Goal: Task Accomplishment & Management: Manage account settings

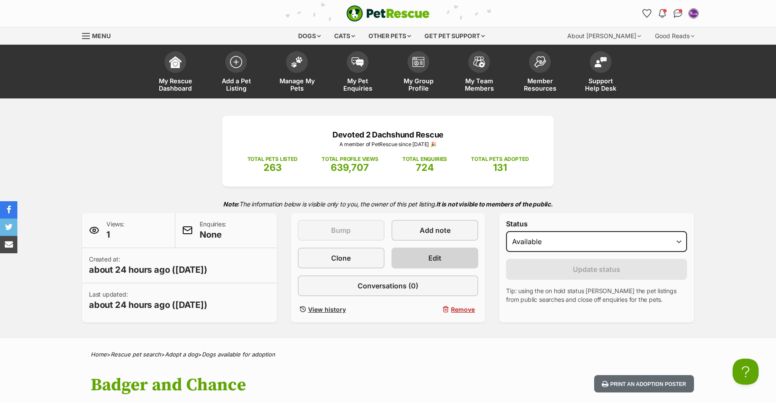
click at [429, 259] on span "Edit" at bounding box center [434, 258] width 13 height 10
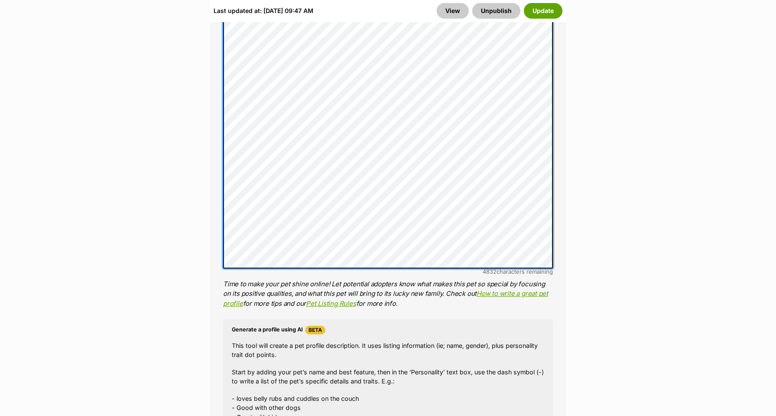
scroll to position [1003, 0]
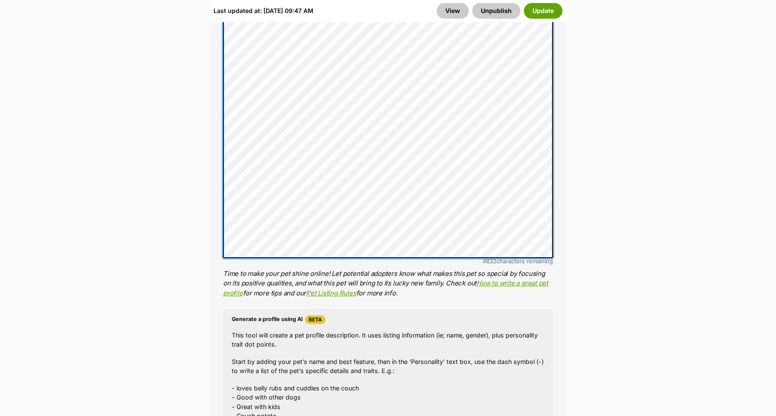
click at [217, 264] on div "About This Pet Name Henlo there, it looks like you might be using the pet name …" at bounding box center [388, 44] width 356 height 1043
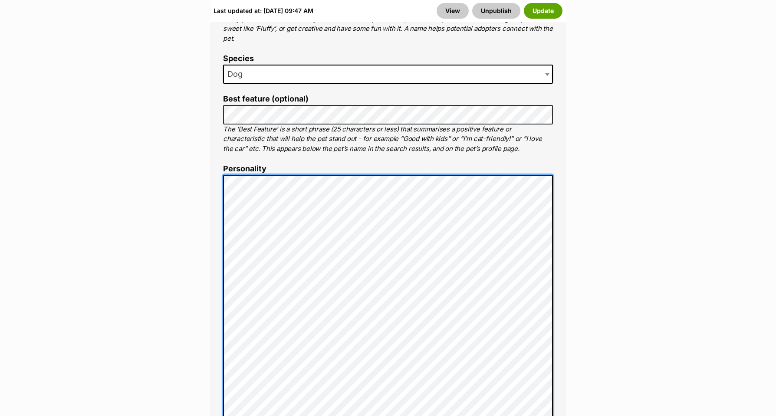
scroll to position [580, 0]
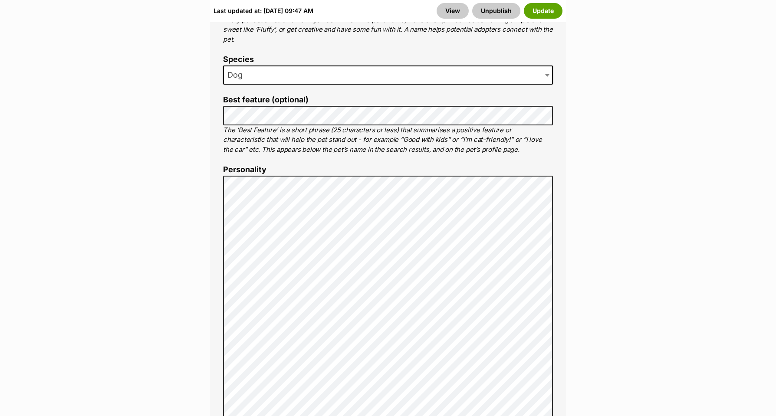
drag, startPoint x: 541, startPoint y: 13, endPoint x: 559, endPoint y: 49, distance: 41.1
click at [541, 13] on button "Update" at bounding box center [543, 11] width 39 height 16
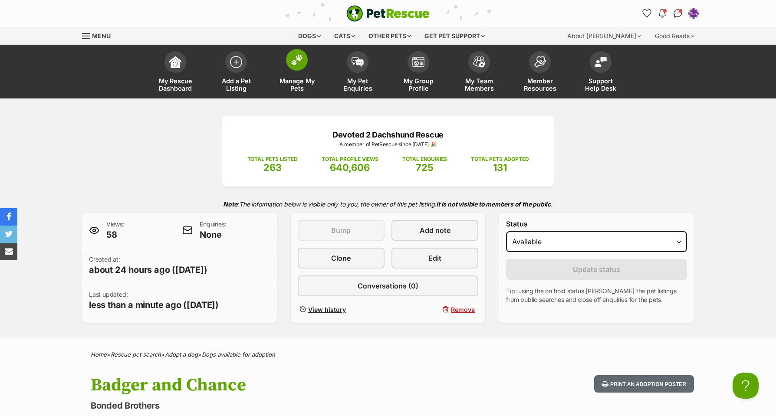
click at [299, 59] on img at bounding box center [297, 59] width 12 height 11
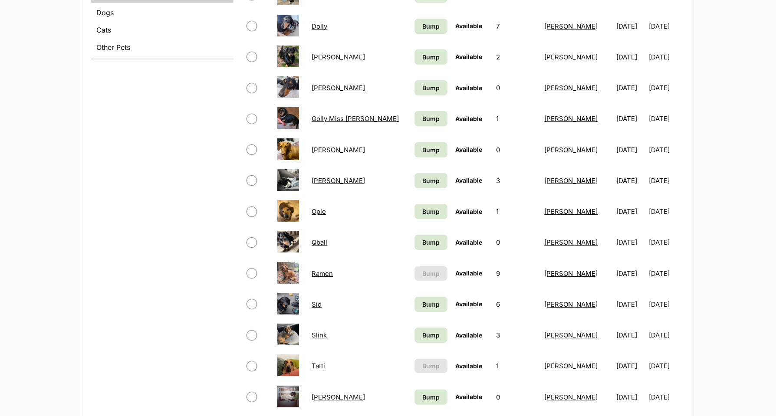
scroll to position [457, 0]
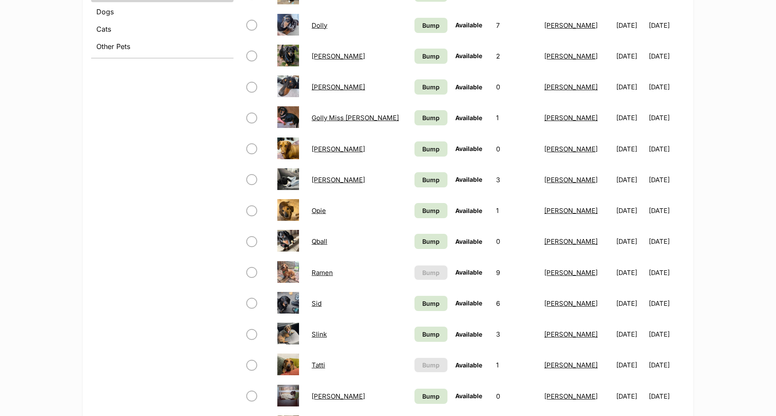
drag, startPoint x: 251, startPoint y: 269, endPoint x: 261, endPoint y: 267, distance: 10.5
click at [251, 269] on input "checkbox" at bounding box center [252, 272] width 10 height 10
checkbox input "true"
click at [318, 269] on link "Ramen" at bounding box center [322, 273] width 21 height 8
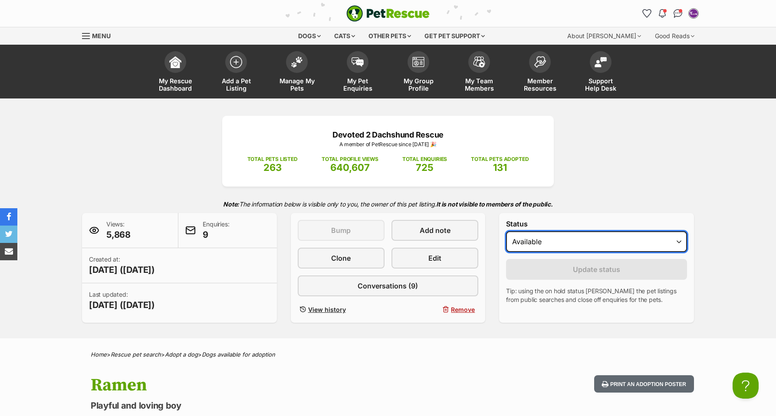
select select "on_hold"
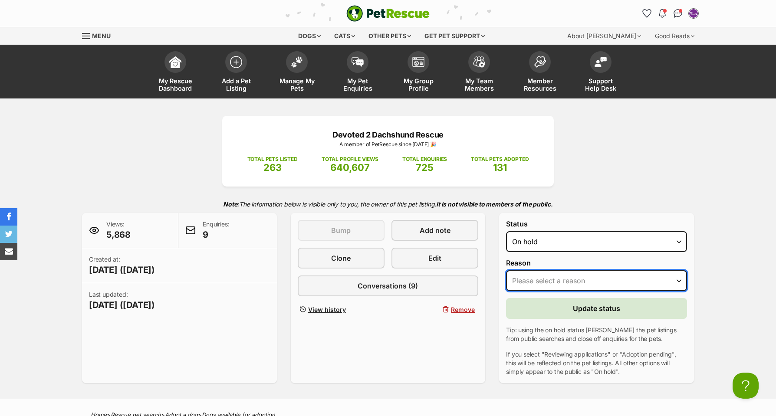
select select "reviewing_applications"
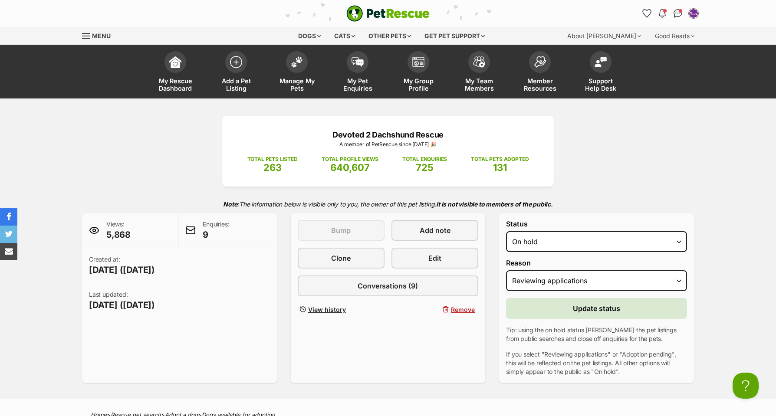
click at [591, 309] on span "Update status" at bounding box center [596, 308] width 47 height 10
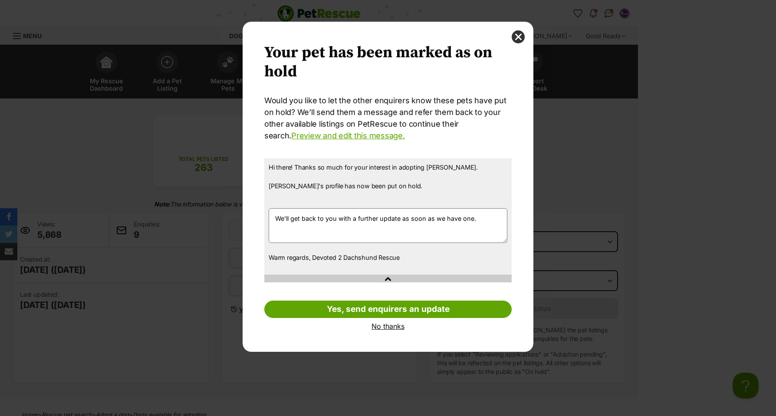
click at [396, 185] on p "Hi there! Thanks so much for your interest in adopting [PERSON_NAME]. [PERSON_N…" at bounding box center [388, 181] width 239 height 37
click at [335, 137] on link "Preview and edit this message." at bounding box center [347, 135] width 113 height 9
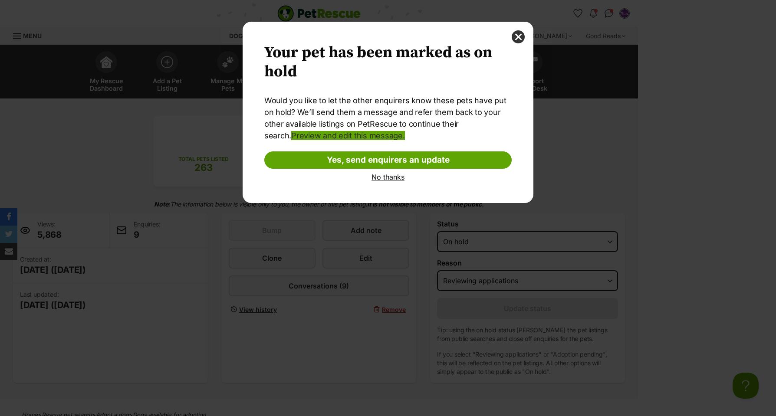
scroll to position [0, 0]
click at [348, 138] on link "Preview and edit this message." at bounding box center [347, 135] width 113 height 9
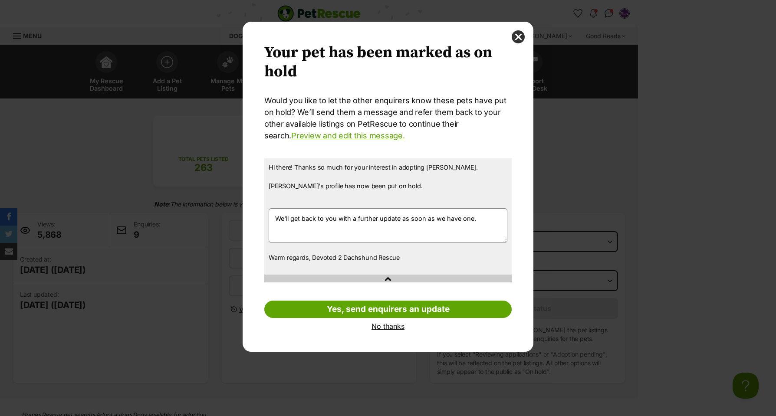
scroll to position [0, 1]
click at [400, 186] on p "Hi there! Thanks so much for your interest in adopting [PERSON_NAME]. [PERSON_N…" at bounding box center [388, 181] width 239 height 37
click at [391, 187] on p "Hi there! Thanks so much for your interest in adopting [PERSON_NAME]. [PERSON_N…" at bounding box center [388, 181] width 239 height 37
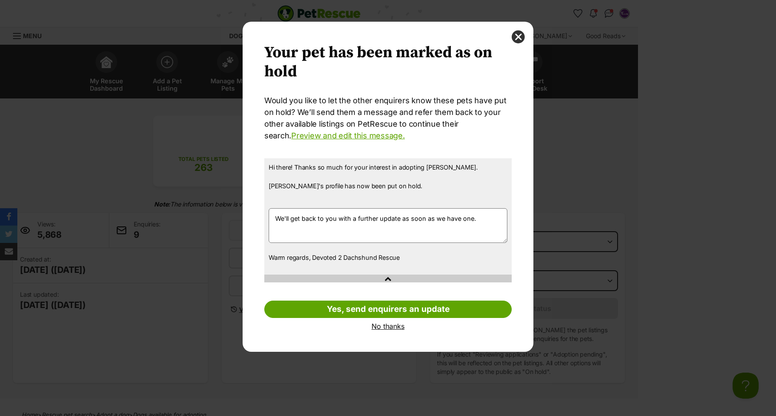
drag, startPoint x: 491, startPoint y: 224, endPoint x: 490, endPoint y: 192, distance: 32.6
click at [490, 192] on div "Hi there! Thanks so much for your interest in adopting [PERSON_NAME]. [PERSON_N…" at bounding box center [387, 216] width 247 height 116
click at [337, 171] on p "Hi there! Thanks so much for your interest in adopting [PERSON_NAME]. [PERSON_N…" at bounding box center [388, 181] width 239 height 37
click at [395, 186] on p "Hi there! Thanks so much for your interest in adopting [PERSON_NAME]. [PERSON_N…" at bounding box center [388, 181] width 239 height 37
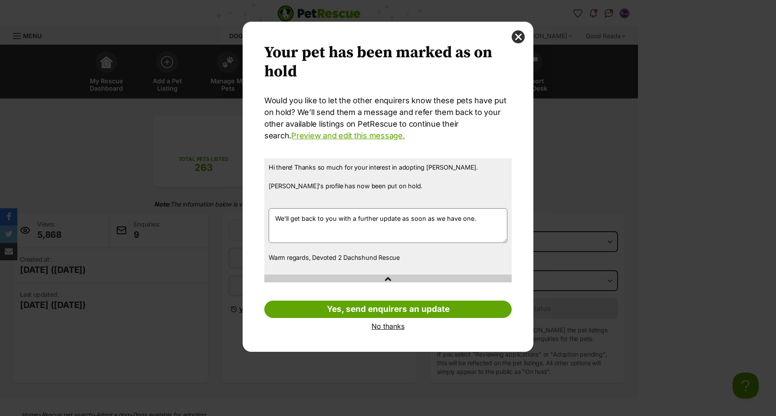
click at [450, 168] on p "Hi there! Thanks so much for your interest in adopting [PERSON_NAME]. [PERSON_N…" at bounding box center [388, 181] width 239 height 37
click at [388, 277] on div "Dialog Window - Close (Press escape to close)" at bounding box center [387, 279] width 247 height 8
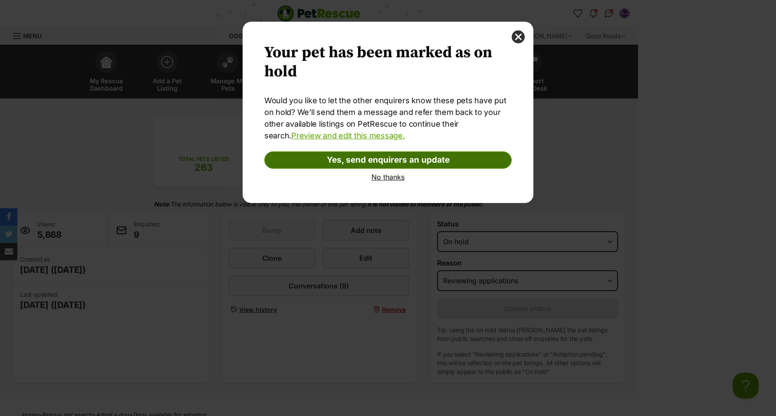
click at [395, 161] on link "Yes, send enquirers an update" at bounding box center [387, 159] width 247 height 17
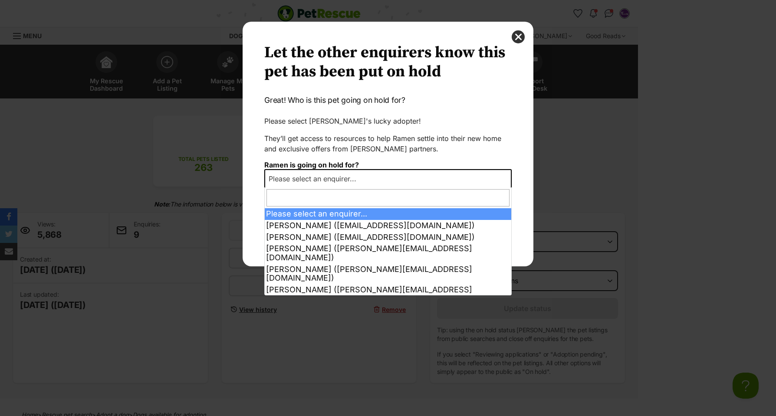
click at [508, 179] on b "Dialog Window - Close (Press escape to close)" at bounding box center [506, 179] width 4 height 3
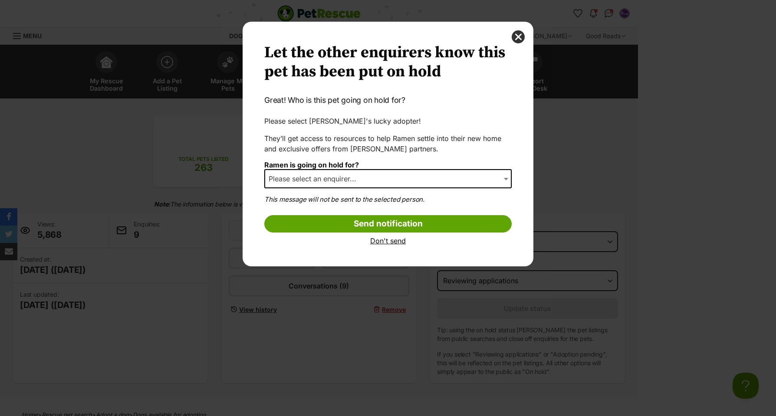
click at [508, 179] on b "Dialog Window - Close (Press escape to close)" at bounding box center [506, 179] width 4 height 3
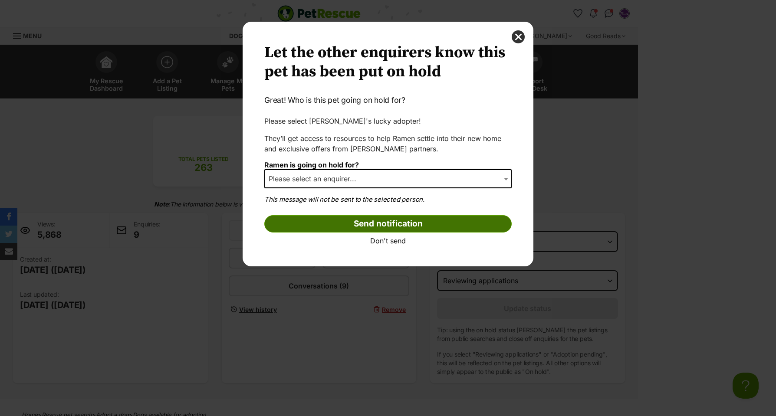
drag, startPoint x: 397, startPoint y: 227, endPoint x: 466, endPoint y: 228, distance: 69.0
click at [397, 227] on input "Send notification" at bounding box center [387, 223] width 247 height 17
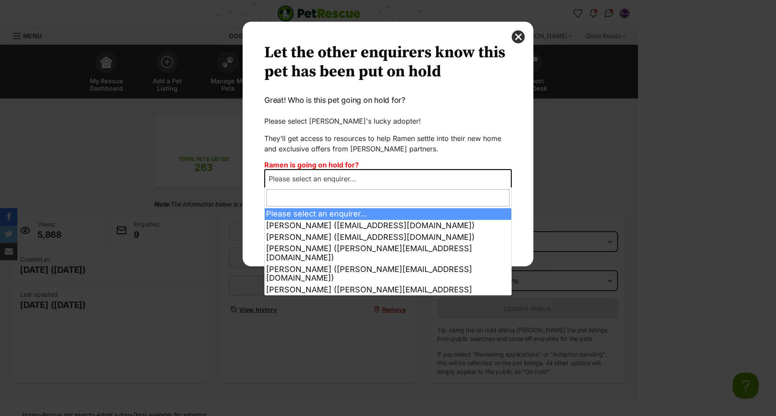
click at [505, 178] on b "Dialog Window - Close (Press escape to close)" at bounding box center [506, 179] width 4 height 3
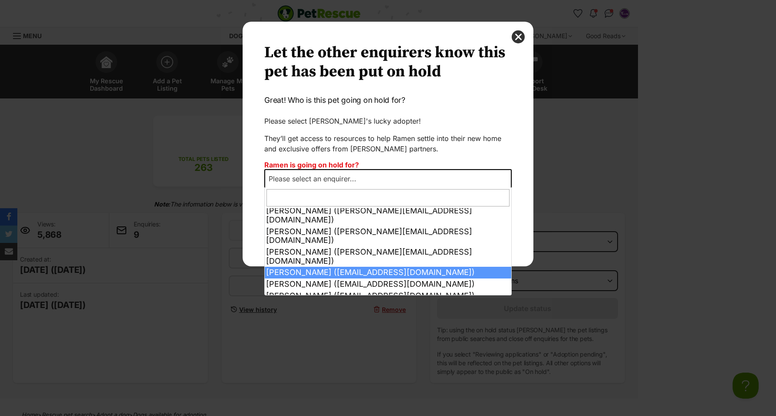
scroll to position [37, 0]
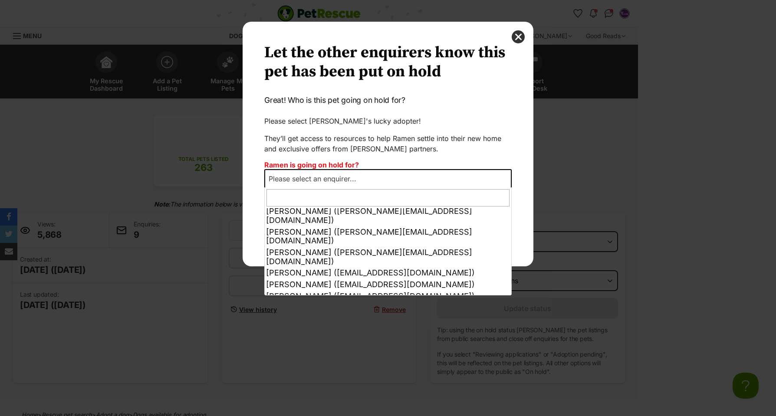
select select "other"
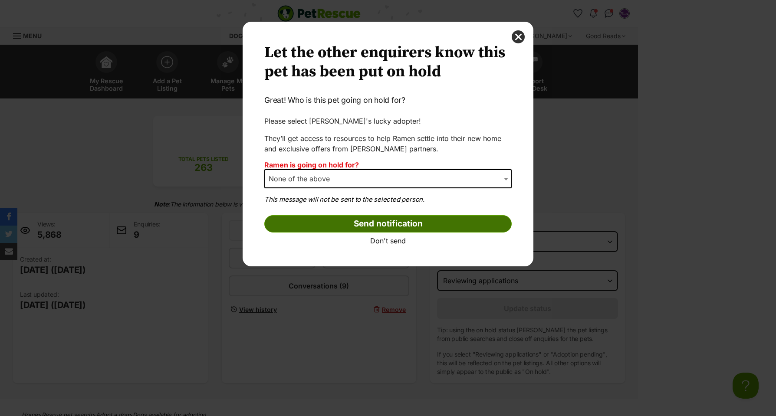
click at [414, 221] on input "Send notification" at bounding box center [387, 223] width 247 height 17
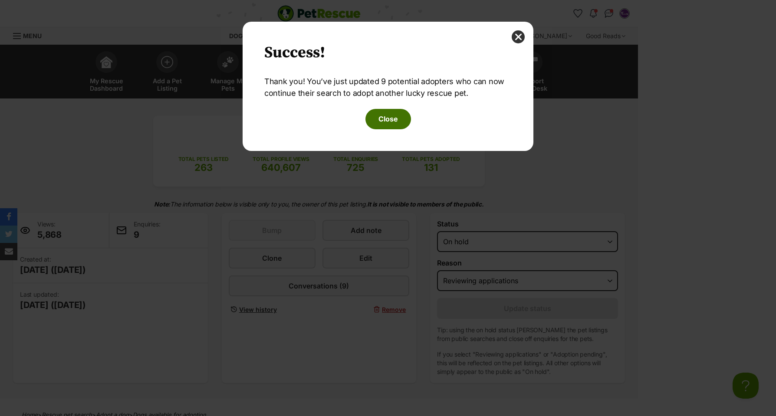
click at [384, 114] on button "Close" at bounding box center [388, 119] width 46 height 20
